Goal: Task Accomplishment & Management: Manage account settings

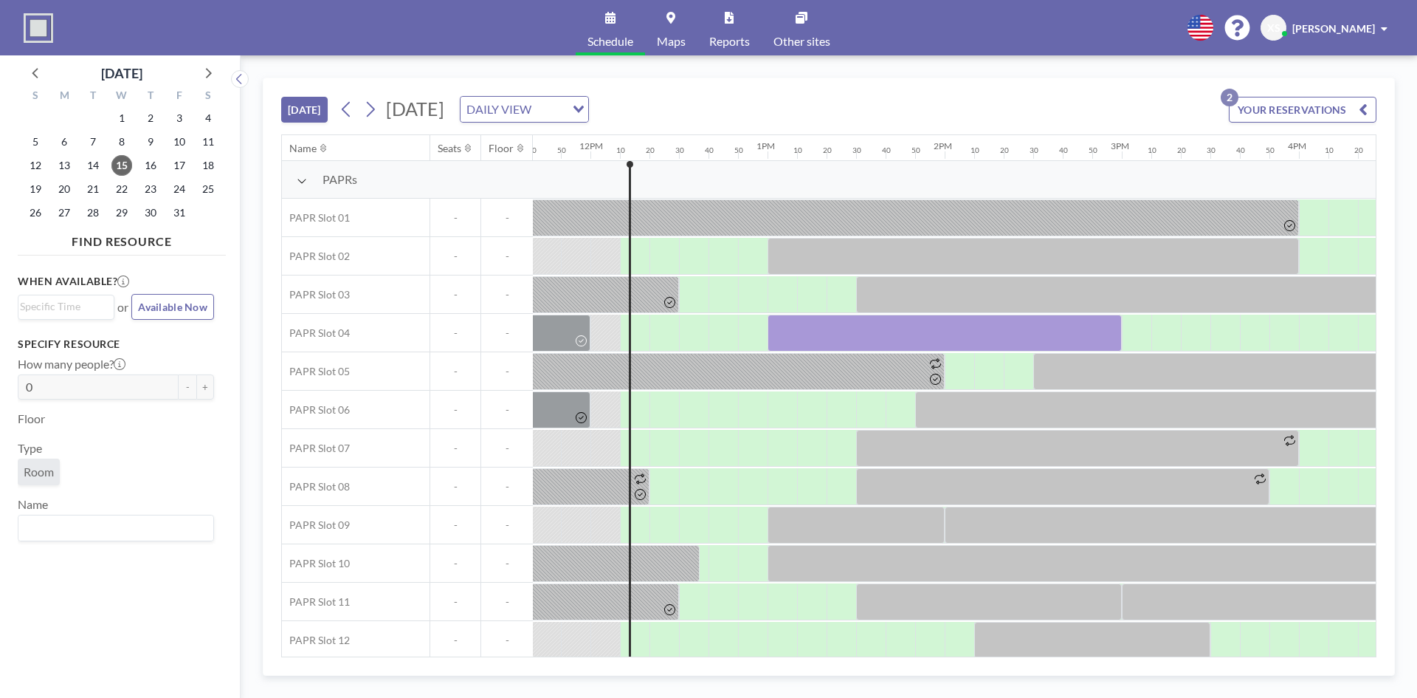
scroll to position [0, 2087]
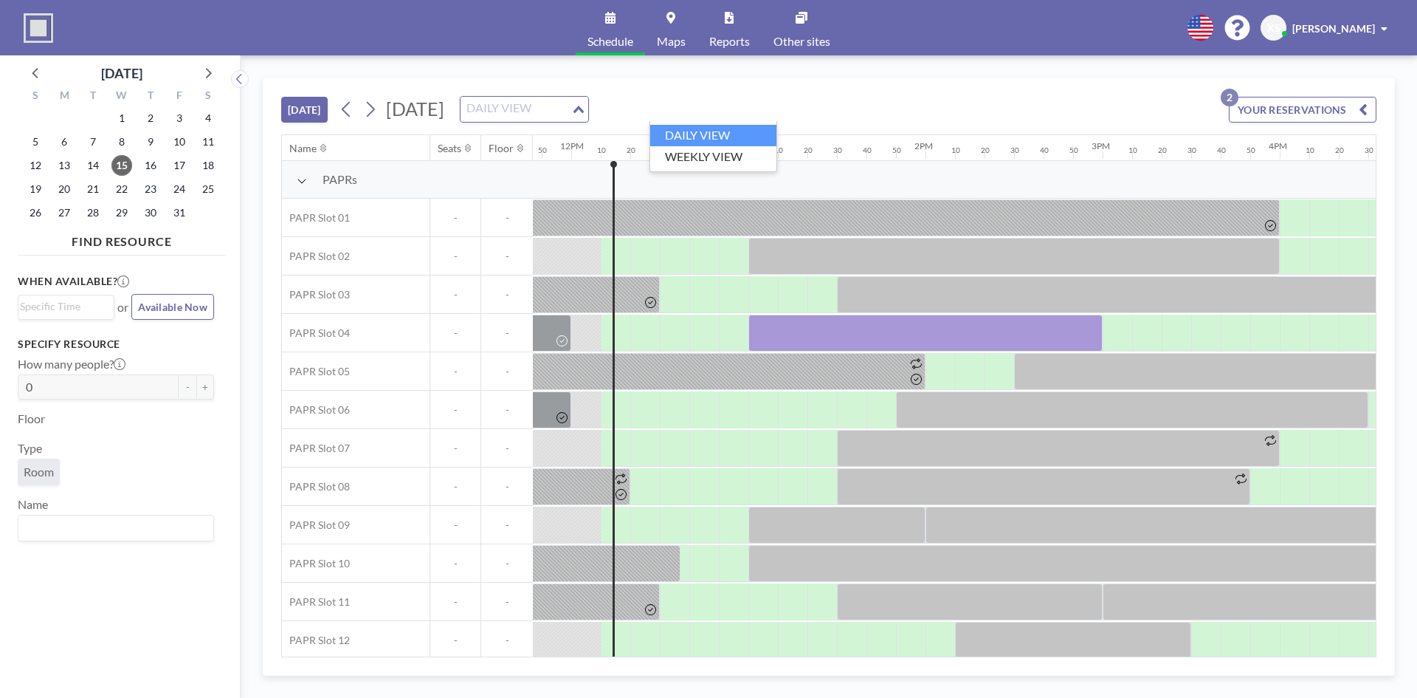
click at [571, 104] on div "DAILY VIEW" at bounding box center [516, 108] width 111 height 22
click at [570, 104] on input "Search for option" at bounding box center [516, 109] width 108 height 19
click at [901, 92] on div "[DATE] [DATE] DAILY VIEW Loading... YOUR RESERVATIONS 2" at bounding box center [828, 106] width 1095 height 56
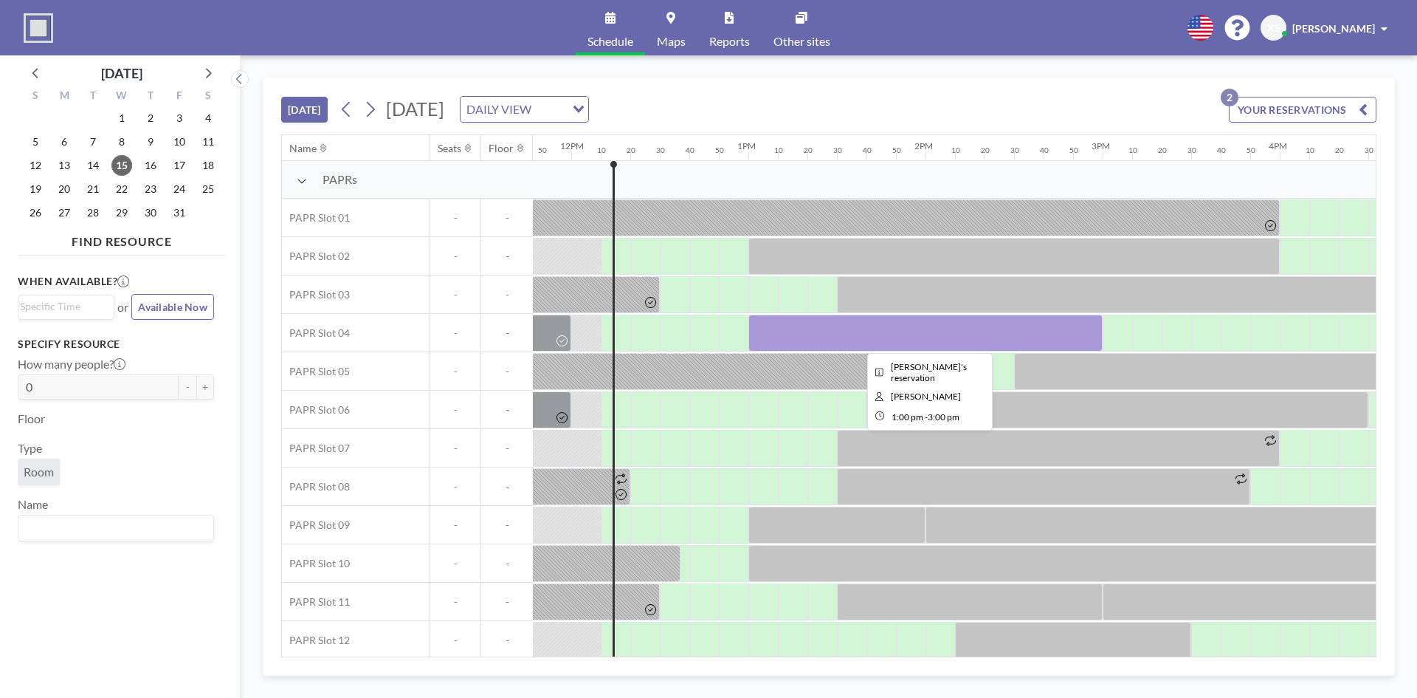
click at [849, 327] on div at bounding box center [925, 332] width 354 height 37
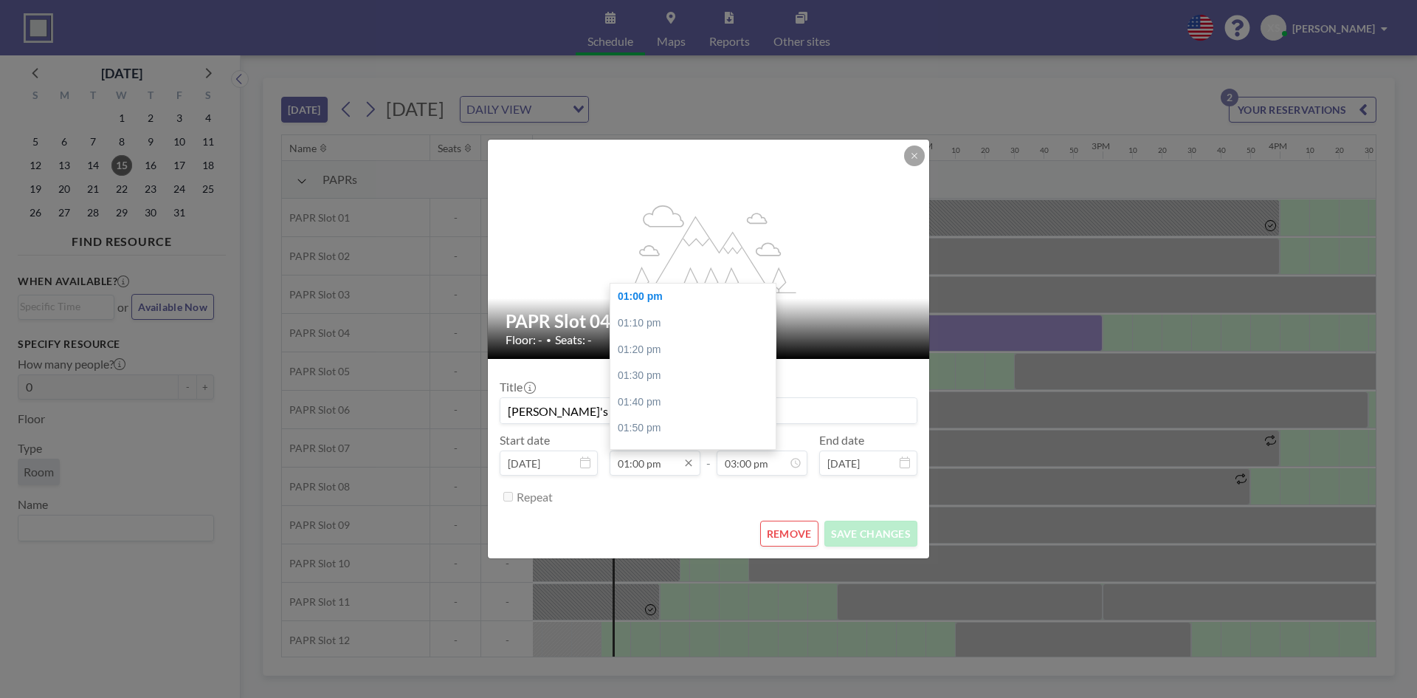
click at [664, 463] on input "01:00 pm" at bounding box center [655, 462] width 91 height 25
click at [644, 300] on div "01:30 pm" at bounding box center [696, 302] width 173 height 27
type input "01:30 pm"
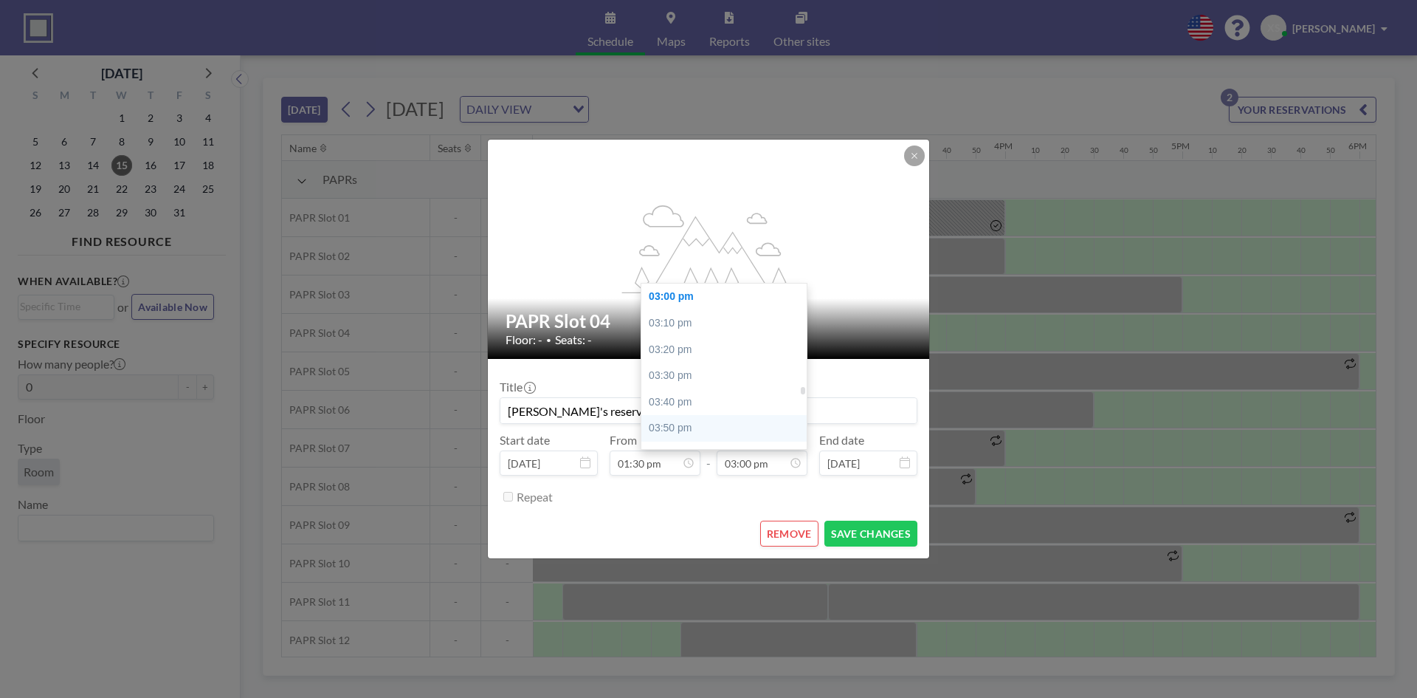
scroll to position [2438, 0]
click at [687, 384] on div "04:00 pm" at bounding box center [727, 381] width 173 height 27
type input "04:00 pm"
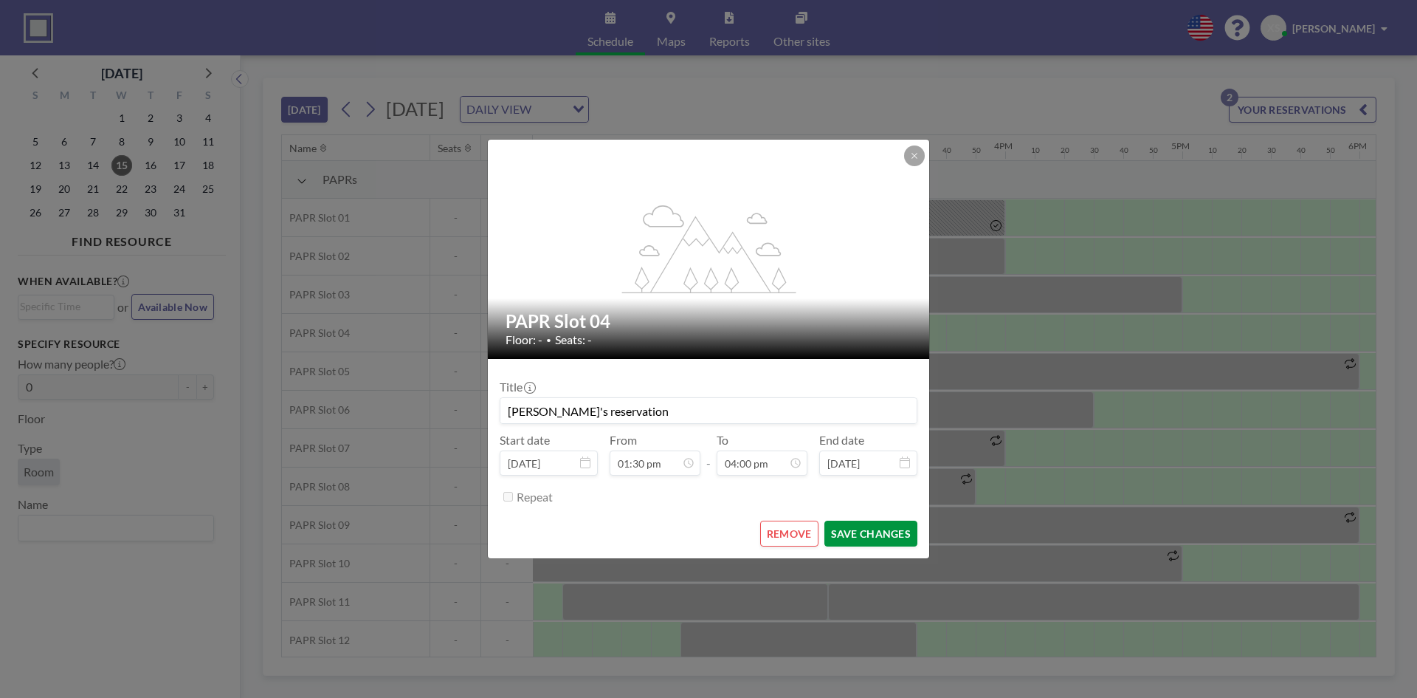
scroll to position [0, 0]
click at [867, 527] on button "SAVE CHANGES" at bounding box center [870, 533] width 93 height 26
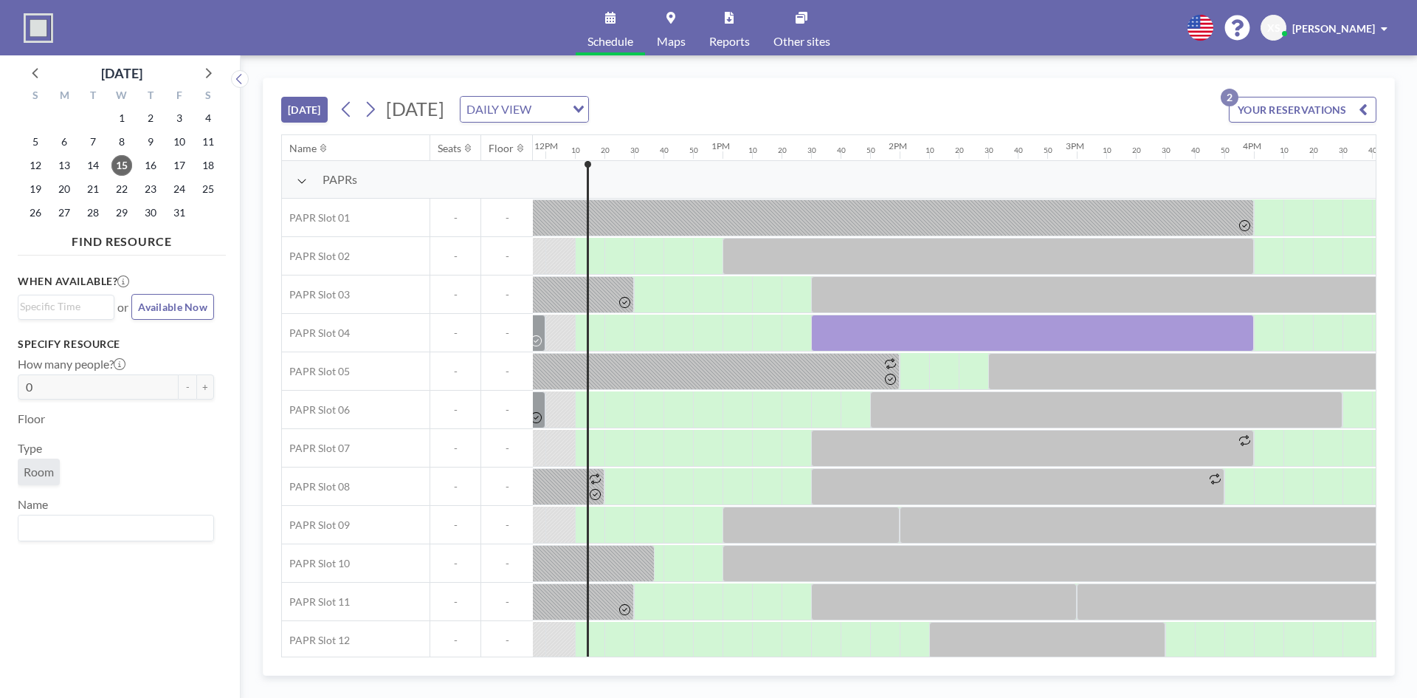
scroll to position [0, 2110]
